Goal: Task Accomplishment & Management: Complete application form

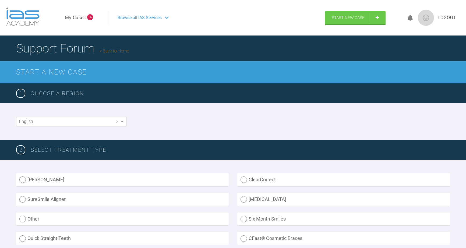
scroll to position [98, 0]
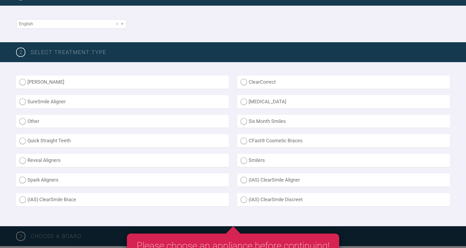
click at [23, 199] on label "(IAS) ClearSmile Brace" at bounding box center [122, 199] width 212 height 13
radio Brace "true"
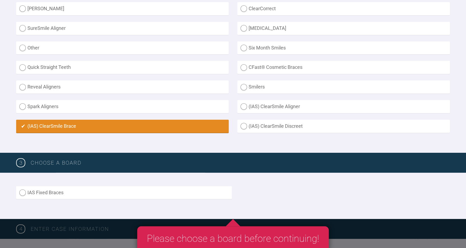
scroll to position [196, 0]
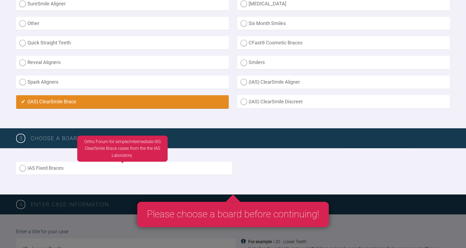
click at [23, 167] on label "IAS Fixed Braces" at bounding box center [124, 168] width 216 height 13
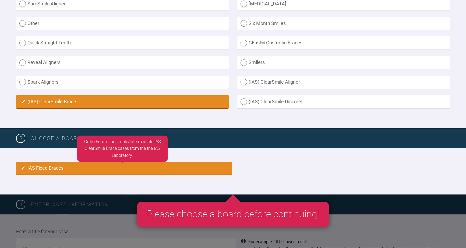
radio input "true"
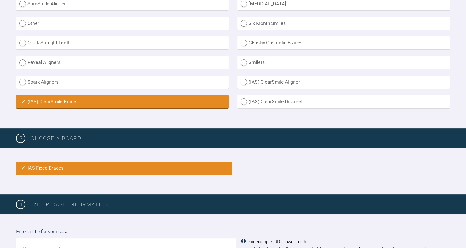
scroll to position [357, 0]
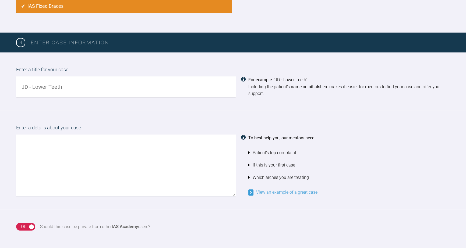
click at [46, 89] on input "text" at bounding box center [125, 86] width 219 height 21
type input "CT aged [DEMOGRAPHIC_DATA] wants improved alignment of front teeth"
click at [30, 138] on textarea at bounding box center [125, 164] width 219 height 61
type textarea "X"
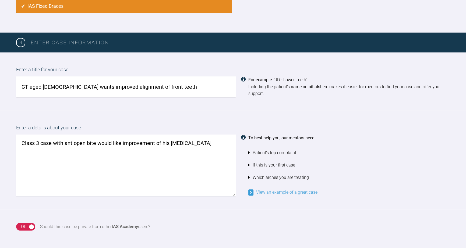
click at [202, 144] on textarea "Class 3 case with ant open bite would like improvement of his [MEDICAL_DATA]" at bounding box center [125, 164] width 219 height 61
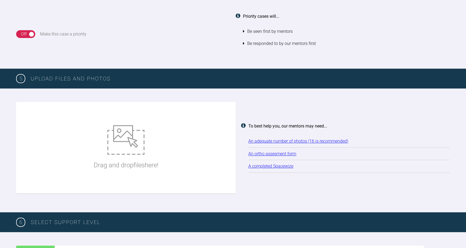
scroll to position [626, 0]
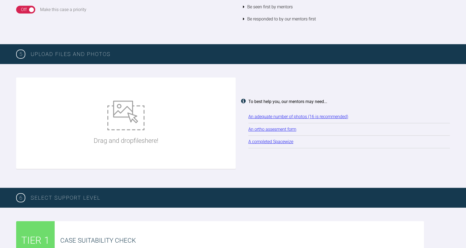
type textarea "Class 3 case with ant open bite would like improvement of his [MEDICAL_DATA] Th…"
click at [116, 123] on img at bounding box center [125, 116] width 37 height 30
type input "C:\fakepath\CT ortho assessment.pdf"
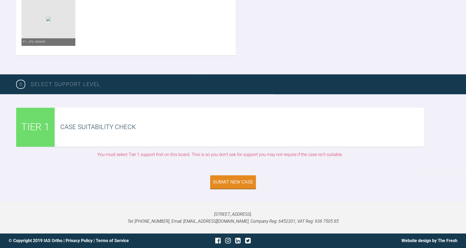
scroll to position [1237, 0]
click at [120, 132] on div "Case Suitability Check" at bounding box center [242, 127] width 364 height 10
click at [226, 185] on div "Submit New Case" at bounding box center [233, 182] width 40 height 5
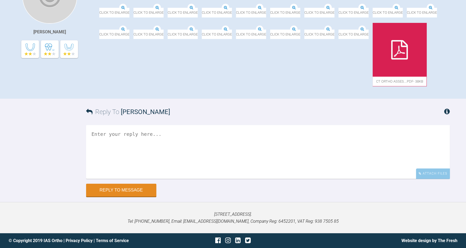
scroll to position [289, 0]
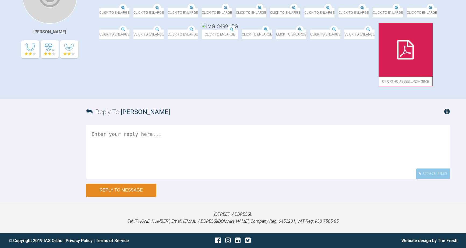
click at [118, 136] on textarea at bounding box center [268, 152] width 364 height 54
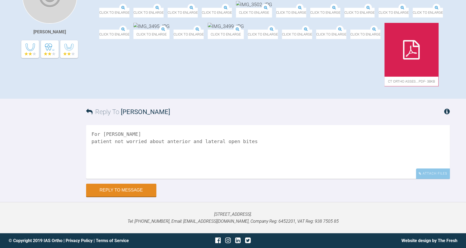
click at [92, 148] on textarea "For [PERSON_NAME] patient not worried about anterior and lateral open bites" at bounding box center [268, 152] width 364 height 54
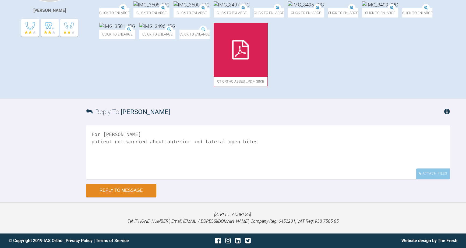
click at [246, 140] on textarea "For [PERSON_NAME] patient not worried about anterior and lateral open bites" at bounding box center [268, 152] width 364 height 54
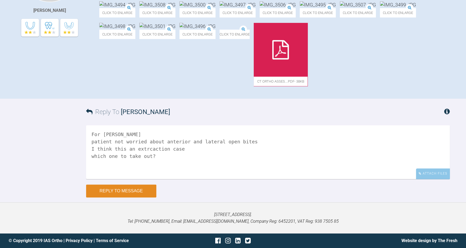
type textarea "For [PERSON_NAME] patient not worried about anterior and lateral open bites I t…"
click at [128, 191] on button "Reply to Message" at bounding box center [121, 190] width 70 height 13
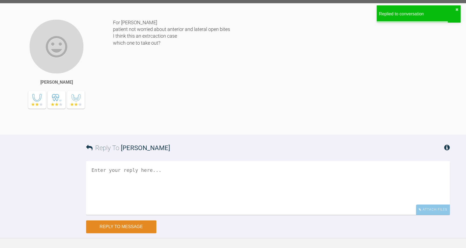
scroll to position [456, 0]
